Goal: Information Seeking & Learning: Learn about a topic

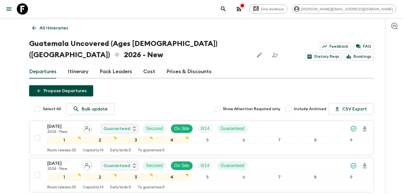
click at [245, 13] on button "button" at bounding box center [238, 8] width 11 height 11
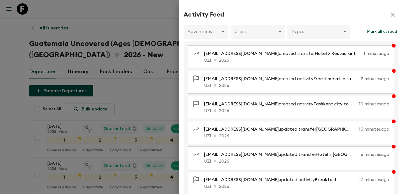
click at [122, 40] on div at bounding box center [201, 97] width 403 height 194
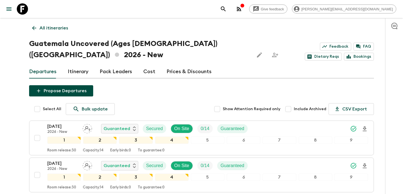
click at [59, 25] on p "All itineraries" at bounding box center [53, 28] width 29 height 7
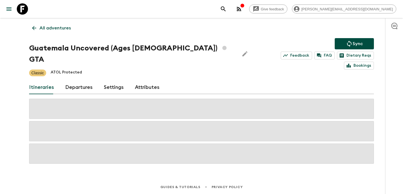
click at [59, 25] on p "All adventures" at bounding box center [54, 28] width 31 height 7
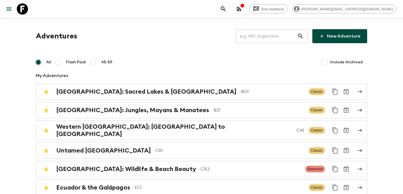
click at [264, 37] on input "text" at bounding box center [266, 36] width 61 height 16
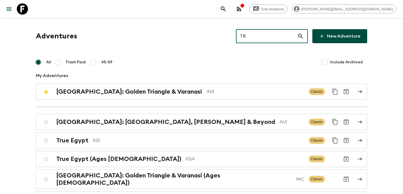
type input "TR2"
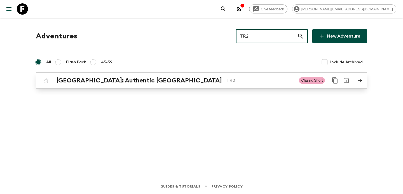
click at [226, 81] on p "TR2" at bounding box center [260, 80] width 68 height 7
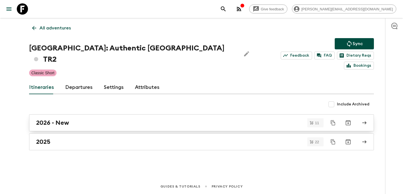
click at [135, 119] on div "2026 - New" at bounding box center [196, 122] width 320 height 7
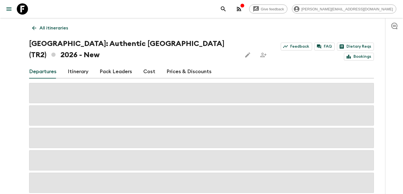
click at [151, 65] on link "Cost" at bounding box center [149, 71] width 12 height 13
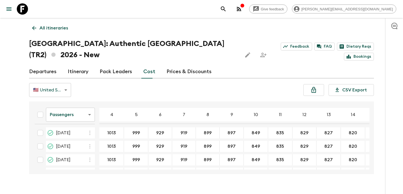
scroll to position [109, 0]
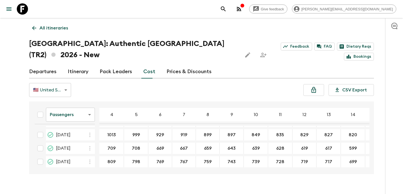
click at [76, 102] on body "Give feedback [PERSON_NAME][EMAIL_ADDRESS][DOMAIN_NAME] All itineraries [GEOGRA…" at bounding box center [201, 102] width 403 height 205
click at [72, 126] on li "Extras" at bounding box center [70, 125] width 49 height 9
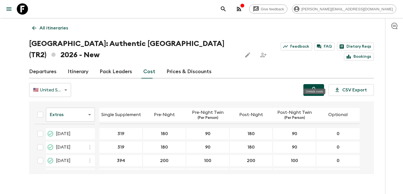
click at [315, 86] on icon "Unlock costs" at bounding box center [313, 89] width 7 height 7
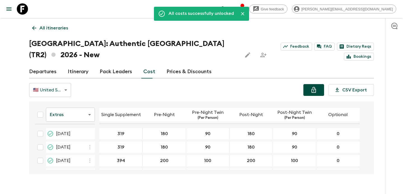
click at [61, 26] on p "All itineraries" at bounding box center [53, 28] width 29 height 7
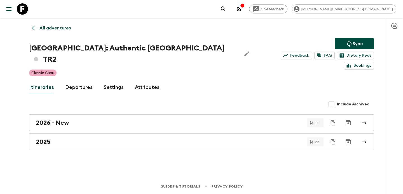
click at [61, 26] on p "All adventures" at bounding box center [54, 28] width 31 height 7
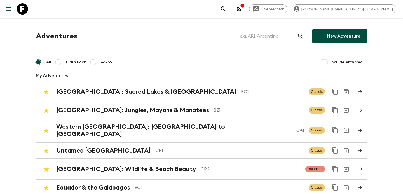
click at [262, 39] on input "text" at bounding box center [266, 36] width 61 height 16
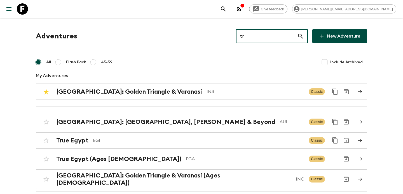
type input "trb"
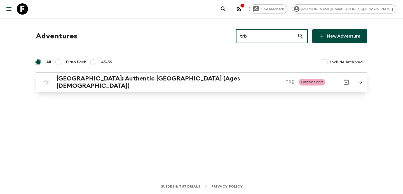
click at [285, 83] on p "TRB" at bounding box center [289, 82] width 9 height 7
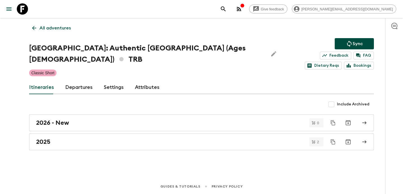
click at [62, 29] on p "All adventures" at bounding box center [54, 28] width 31 height 7
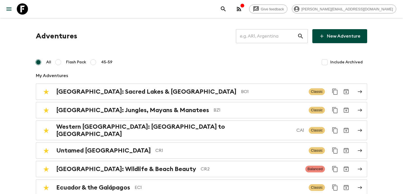
click at [262, 35] on input "text" at bounding box center [266, 36] width 61 height 16
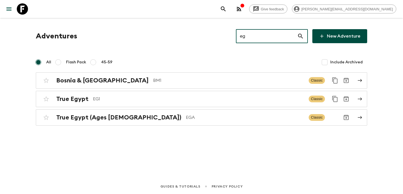
type input "eg1"
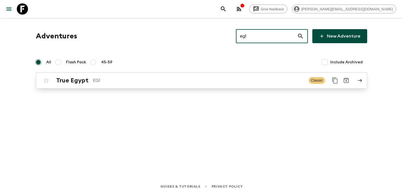
click at [206, 77] on p "EG1" at bounding box center [198, 80] width 211 height 7
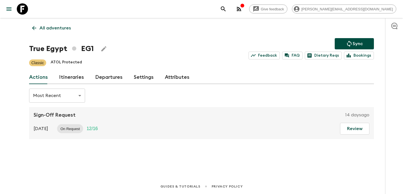
click at [69, 76] on link "Itineraries" at bounding box center [71, 76] width 25 height 13
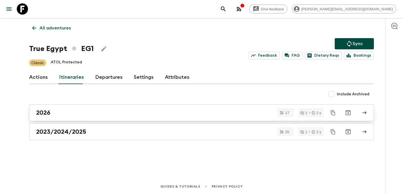
click at [155, 106] on link "2026" at bounding box center [201, 112] width 345 height 17
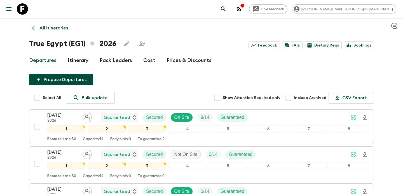
click at [50, 29] on p "All itineraries" at bounding box center [53, 28] width 29 height 7
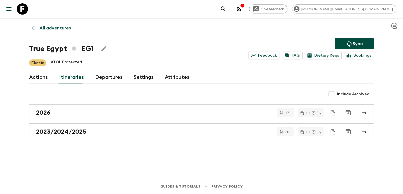
click at [50, 29] on p "All adventures" at bounding box center [54, 28] width 31 height 7
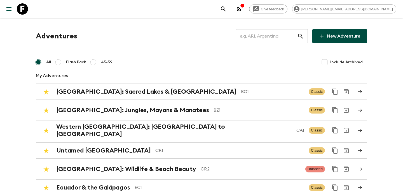
click at [273, 36] on input "text" at bounding box center [266, 36] width 61 height 16
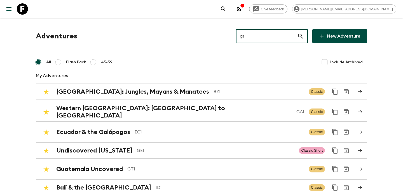
type input "gr1"
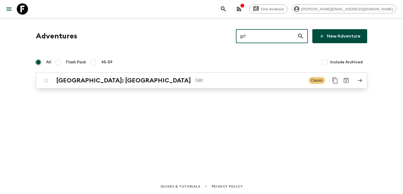
click at [161, 75] on div "[GEOGRAPHIC_DATA]: [GEOGRAPHIC_DATA] & the Islands GR1 Classic" at bounding box center [191, 80] width 300 height 11
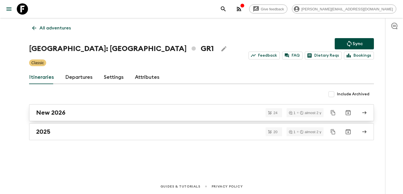
click at [159, 109] on div "New 2026" at bounding box center [196, 112] width 320 height 7
